Goal: Information Seeking & Learning: Check status

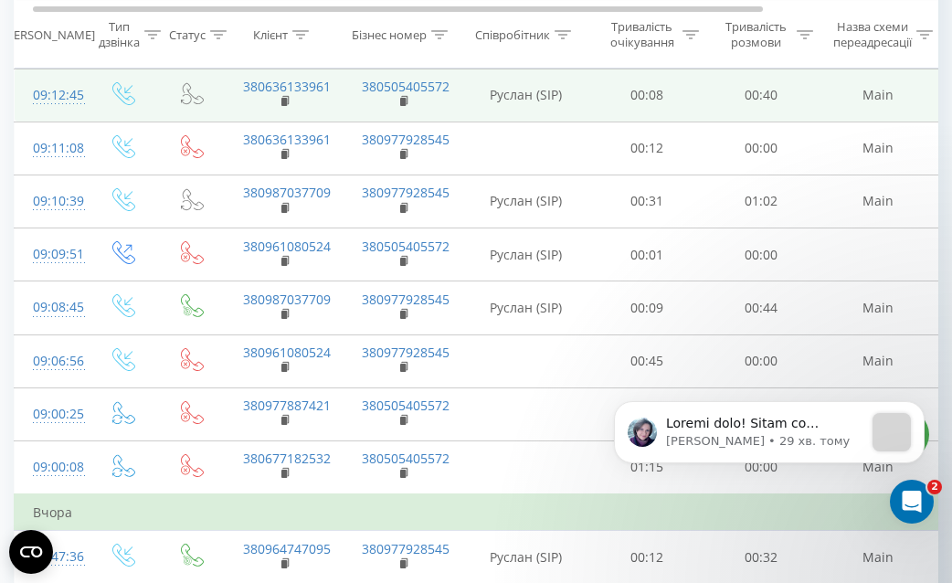
scroll to position [0, 19]
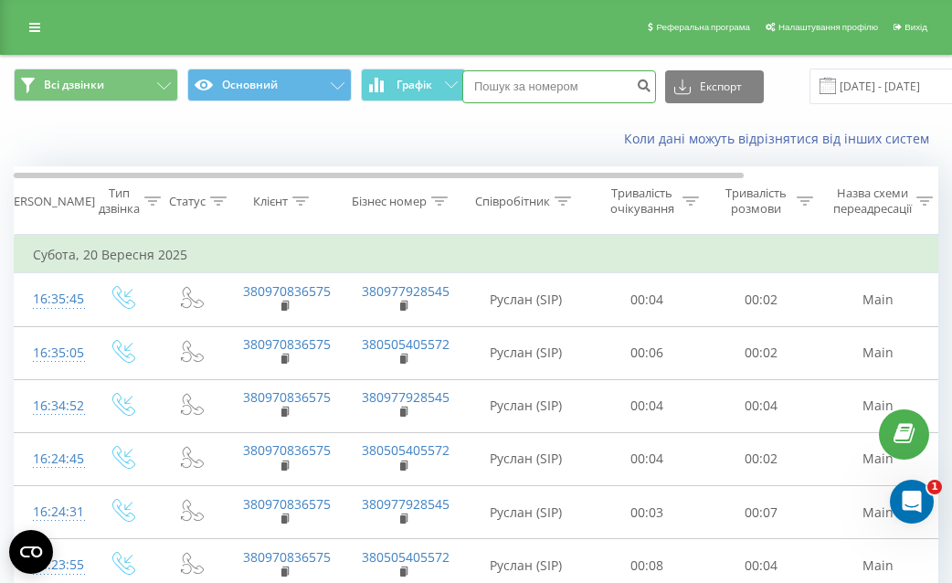
click at [524, 80] on input at bounding box center [559, 86] width 194 height 33
paste input "380976693302"
type input "380976693302"
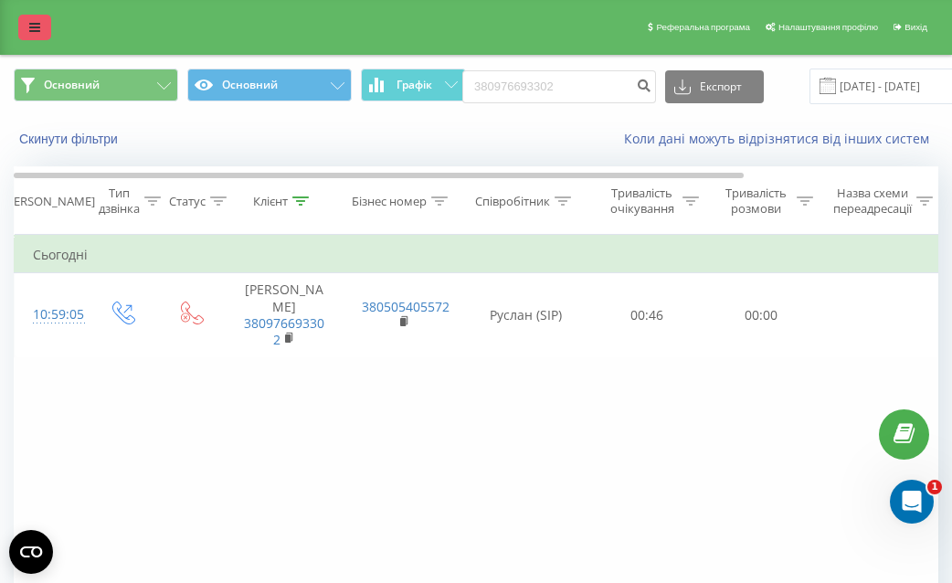
click at [32, 30] on icon at bounding box center [34, 27] width 11 height 13
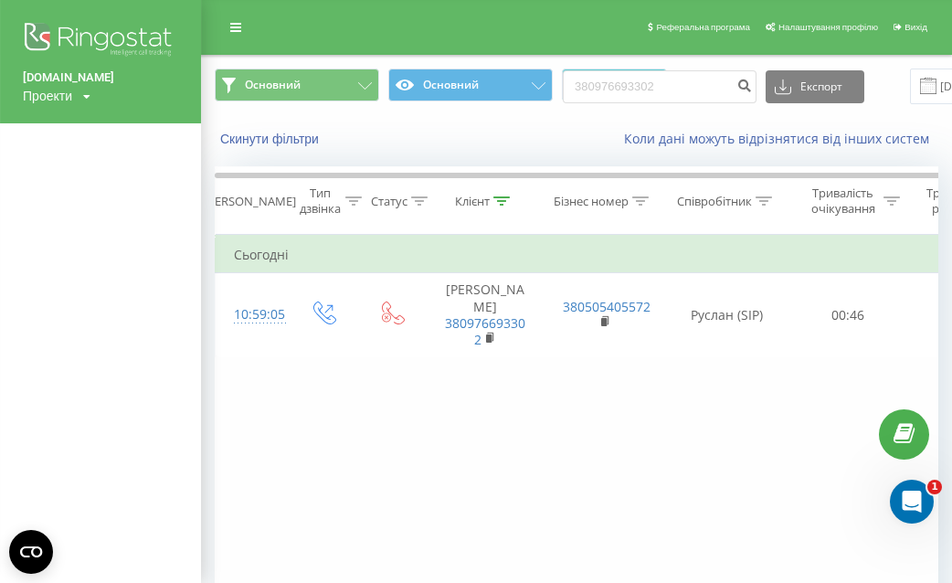
click at [68, 87] on div "Проекти td-everest.com.ua" at bounding box center [57, 96] width 68 height 18
click at [63, 109] on div "[DOMAIN_NAME]" at bounding box center [83, 123] width 118 height 35
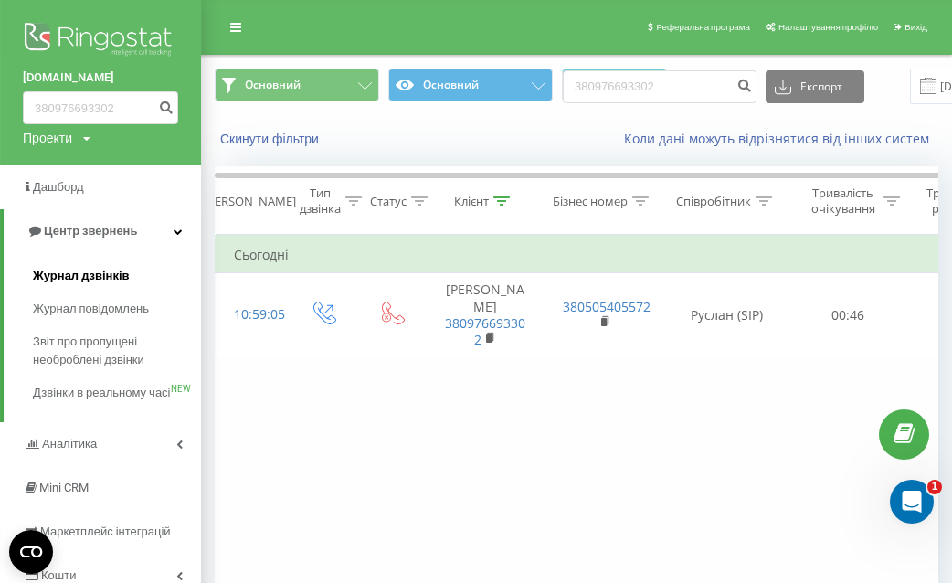
click at [64, 285] on span "Журнал дзвінків" at bounding box center [81, 276] width 97 height 18
click at [102, 276] on span "Журнал дзвінків" at bounding box center [81, 276] width 97 height 18
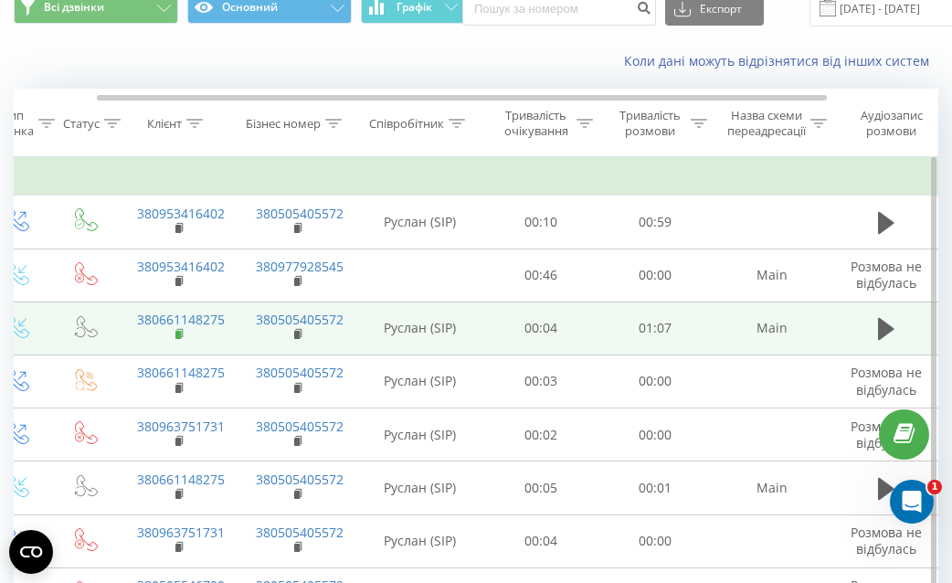
scroll to position [0, 89]
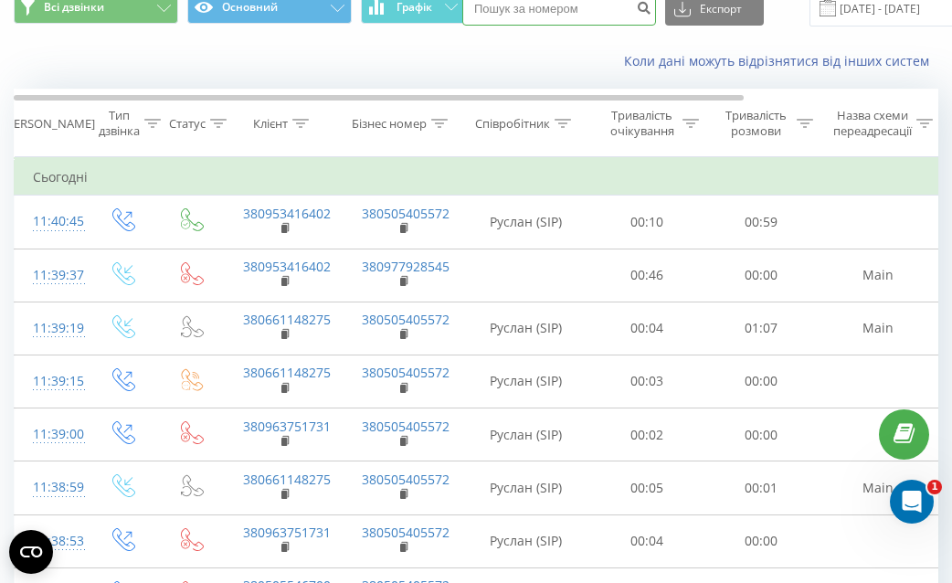
click at [509, 16] on input at bounding box center [559, 9] width 194 height 33
paste input "380677563025"
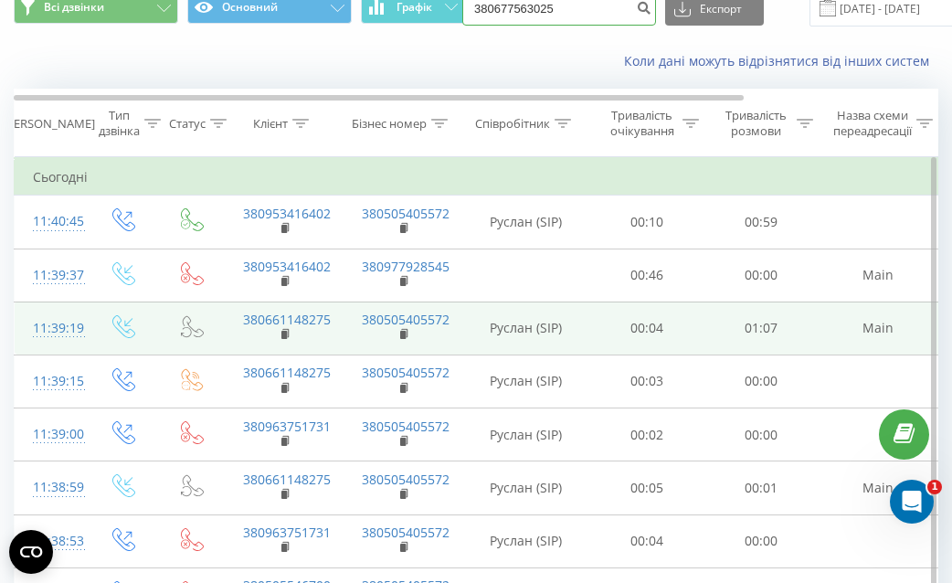
type input "380677563025"
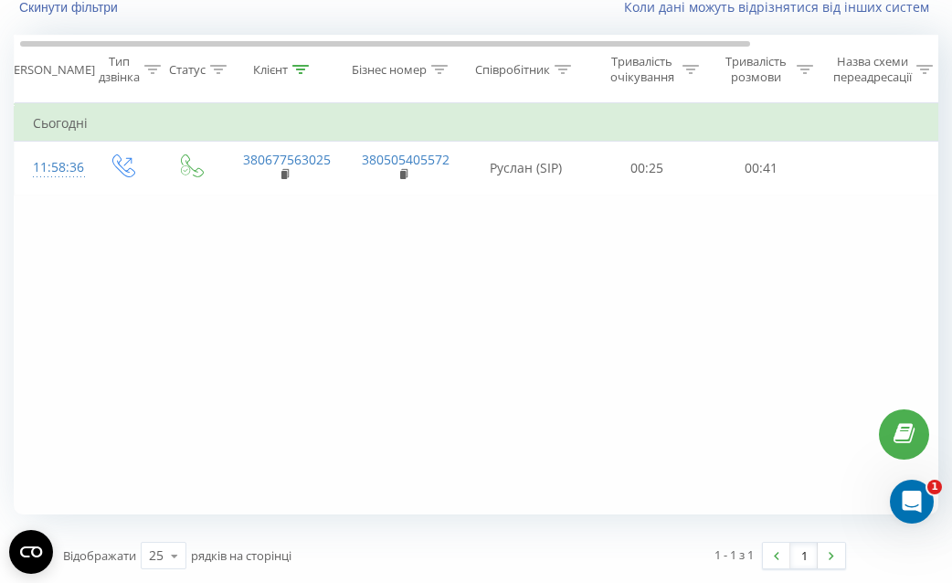
scroll to position [0, 8]
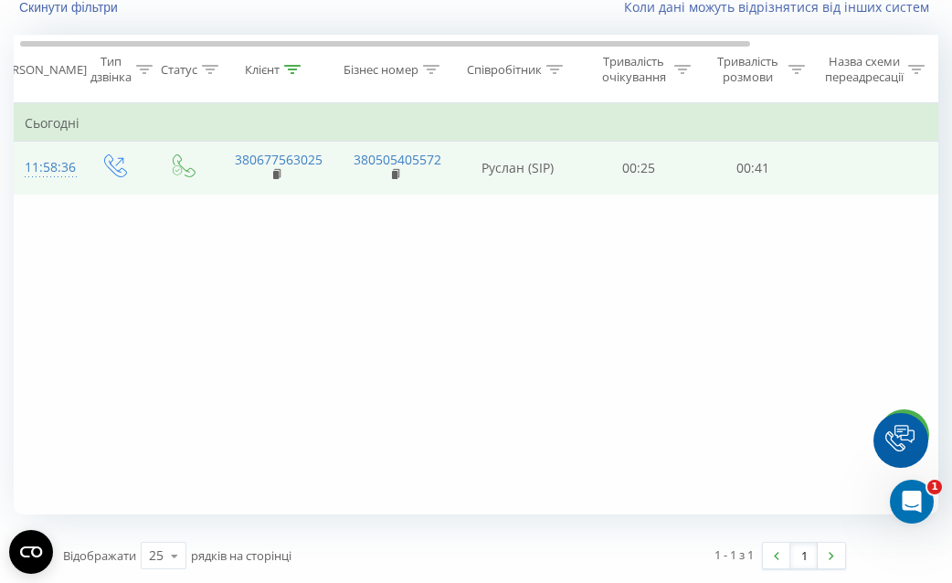
click at [750, 170] on td "00:41" at bounding box center [753, 168] width 114 height 53
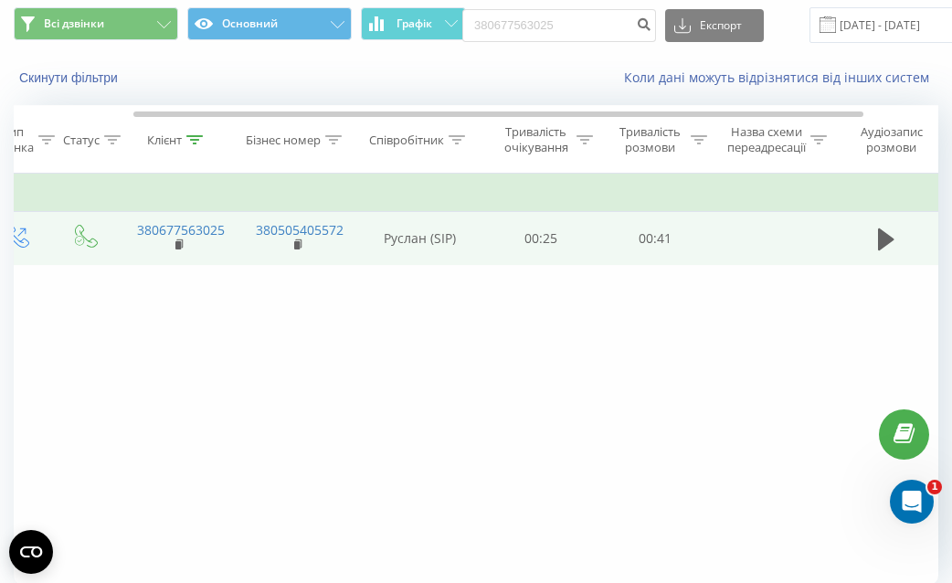
scroll to position [0, 136]
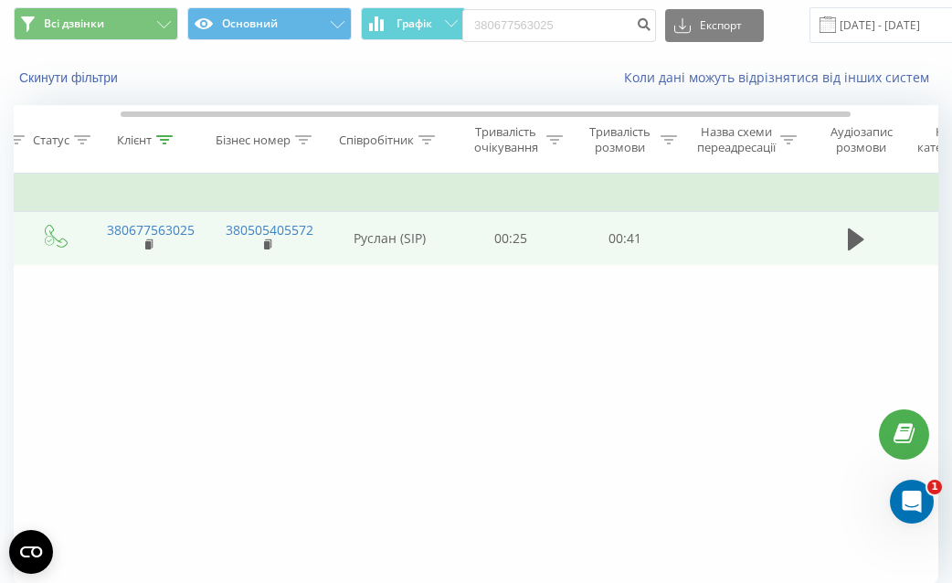
click at [840, 230] on td at bounding box center [857, 238] width 110 height 53
click at [850, 237] on icon at bounding box center [856, 240] width 16 height 22
